Goal: Task Accomplishment & Management: Use online tool/utility

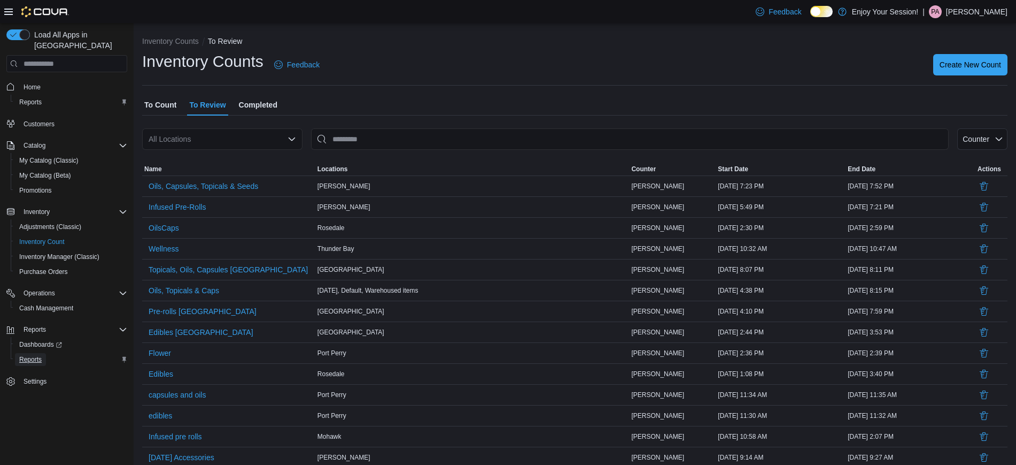
click at [32, 355] on span "Reports" at bounding box center [30, 359] width 22 height 9
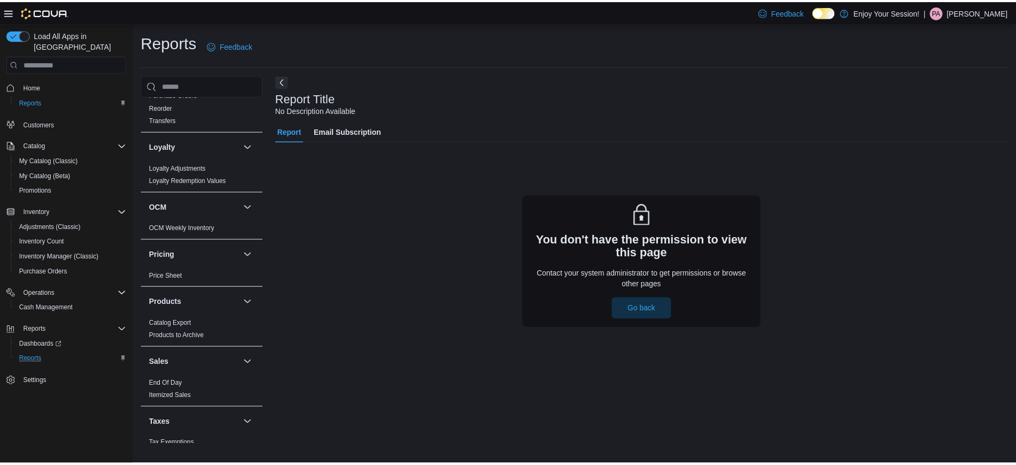
scroll to position [304, 0]
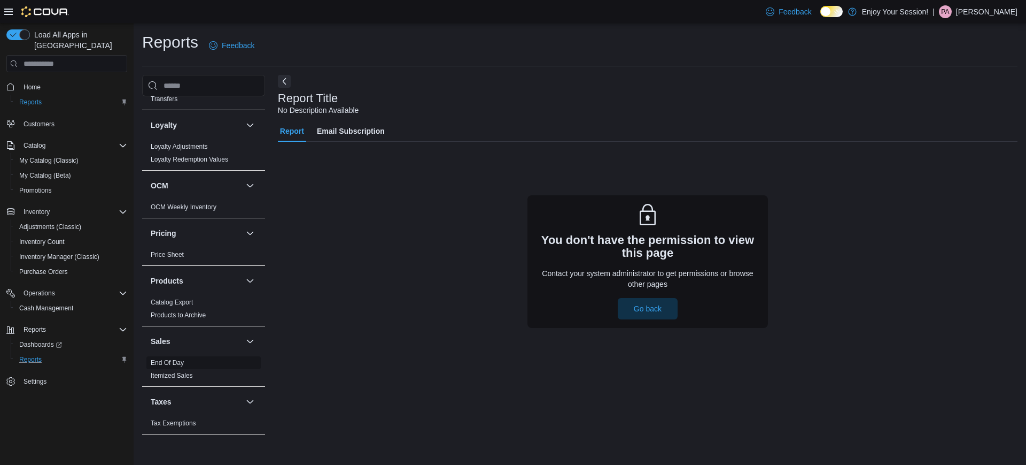
click at [173, 362] on link "End Of Day" at bounding box center [167, 362] width 33 height 7
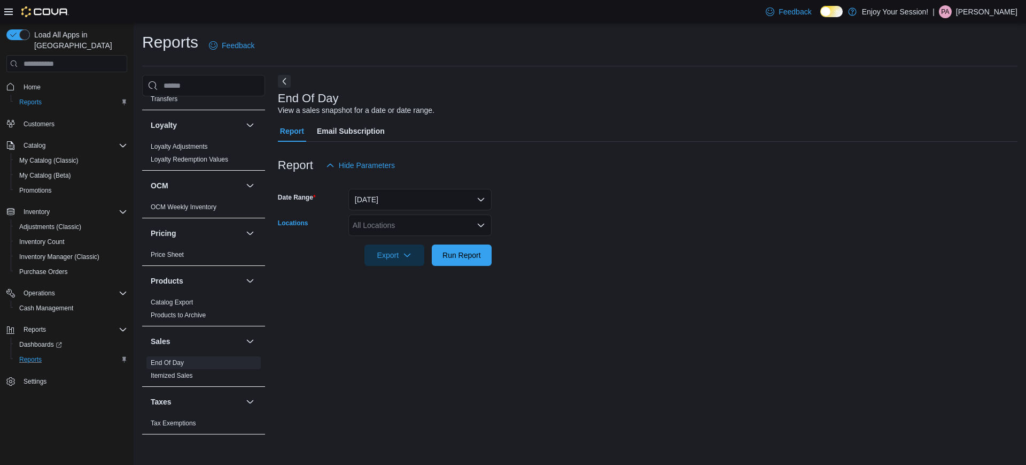
click at [403, 219] on div "All Locations" at bounding box center [420, 224] width 143 height 21
type input "**"
click at [382, 274] on span "[PERSON_NAME]" at bounding box center [402, 274] width 61 height 11
click at [588, 242] on div at bounding box center [648, 240] width 740 height 9
click at [468, 254] on span "Run Report" at bounding box center [462, 254] width 38 height 11
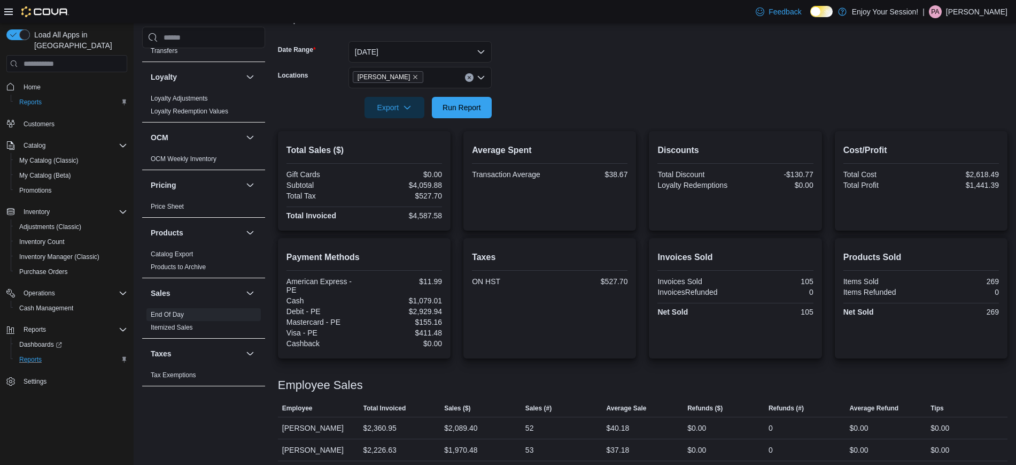
scroll to position [152, 0]
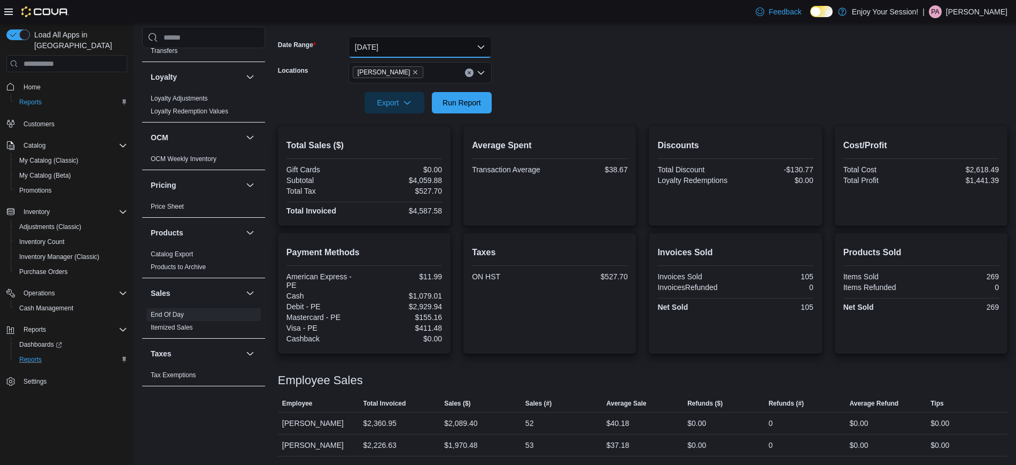
click at [444, 50] on button "[DATE]" at bounding box center [420, 46] width 143 height 21
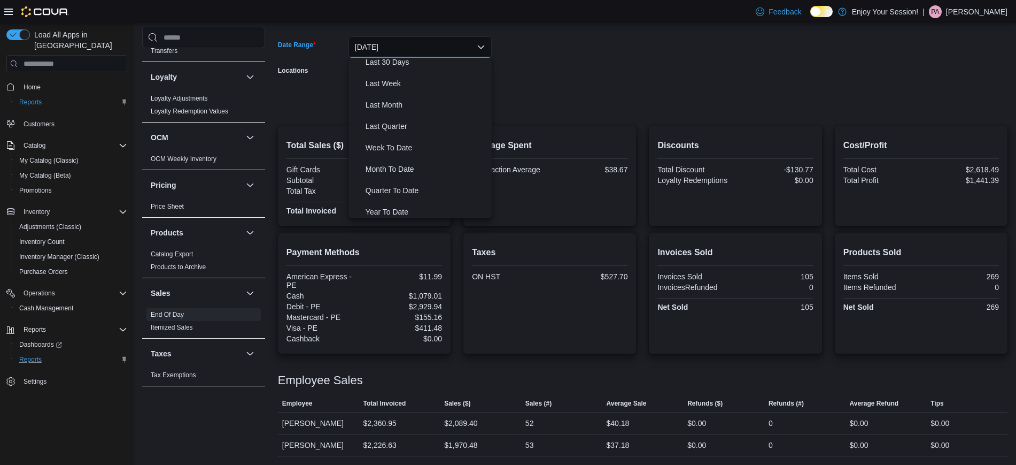
scroll to position [157, 0]
click at [418, 166] on span "Month To Date" at bounding box center [427, 167] width 122 height 13
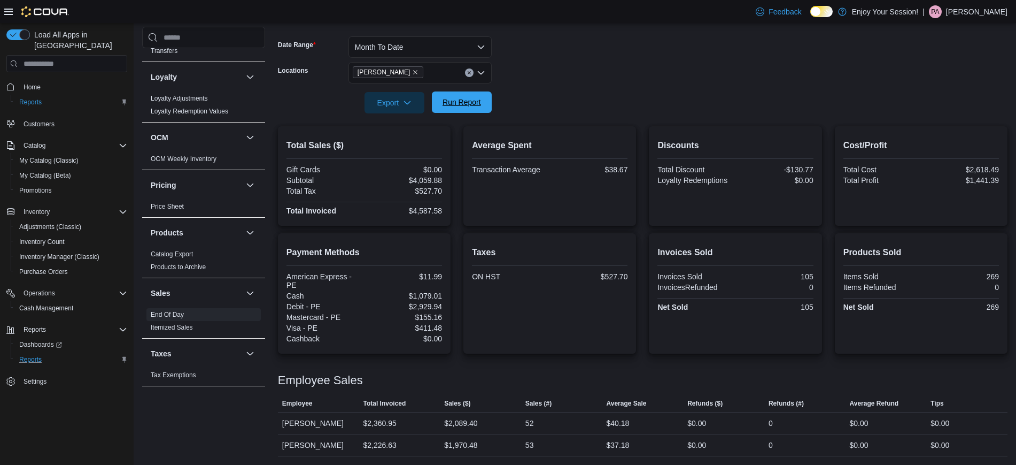
click at [459, 97] on span "Run Report" at bounding box center [461, 101] width 47 height 21
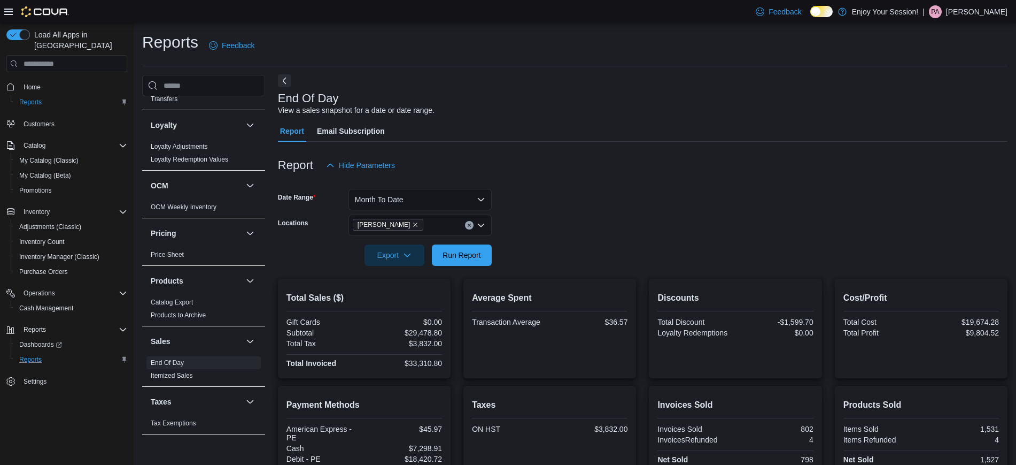
click at [284, 85] on button "Next" at bounding box center [284, 80] width 13 height 13
